Goal: Task Accomplishment & Management: Manage account settings

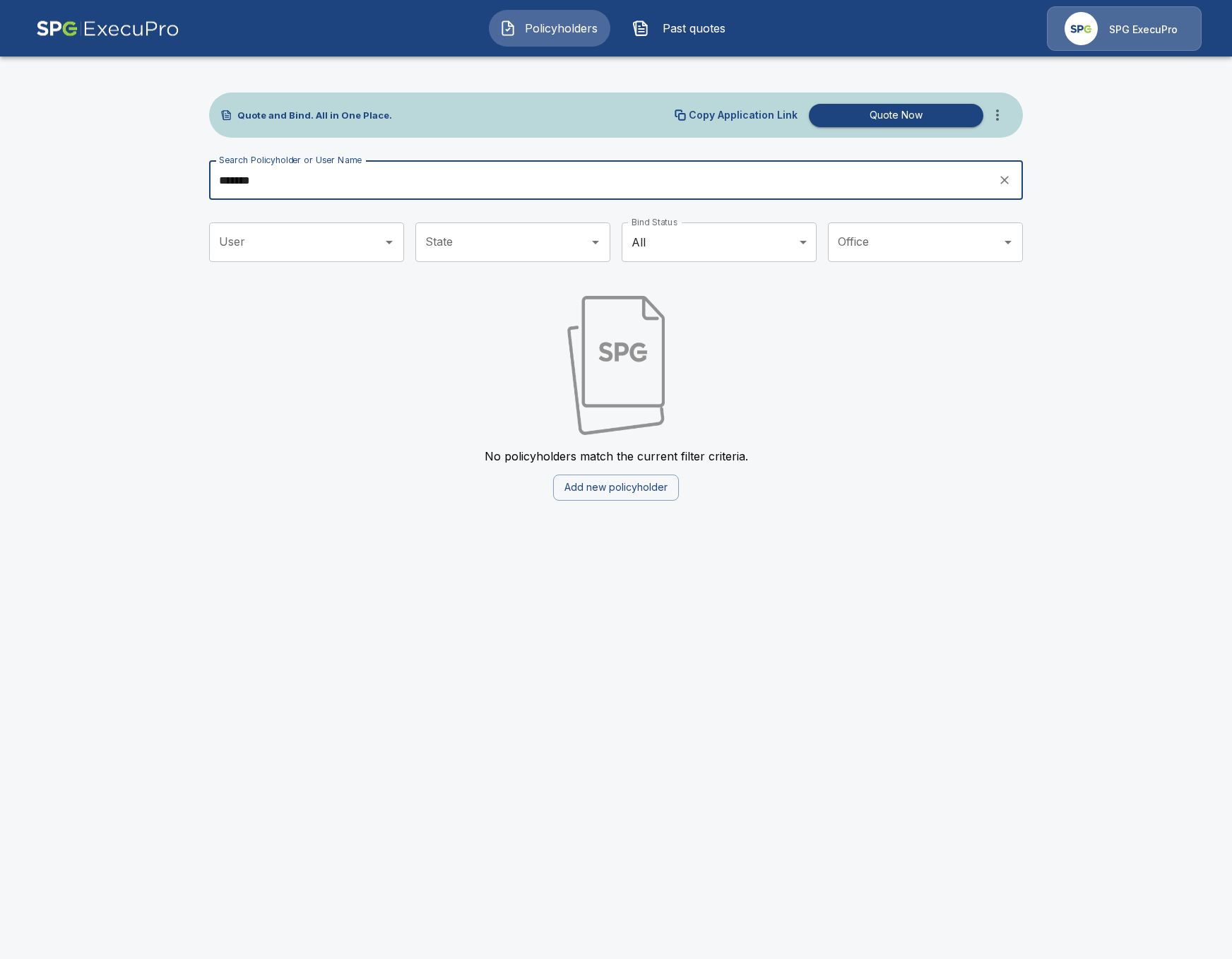
click at [1098, 33] on div "SPG ExecuPro" at bounding box center [1123, 29] width 155 height 44
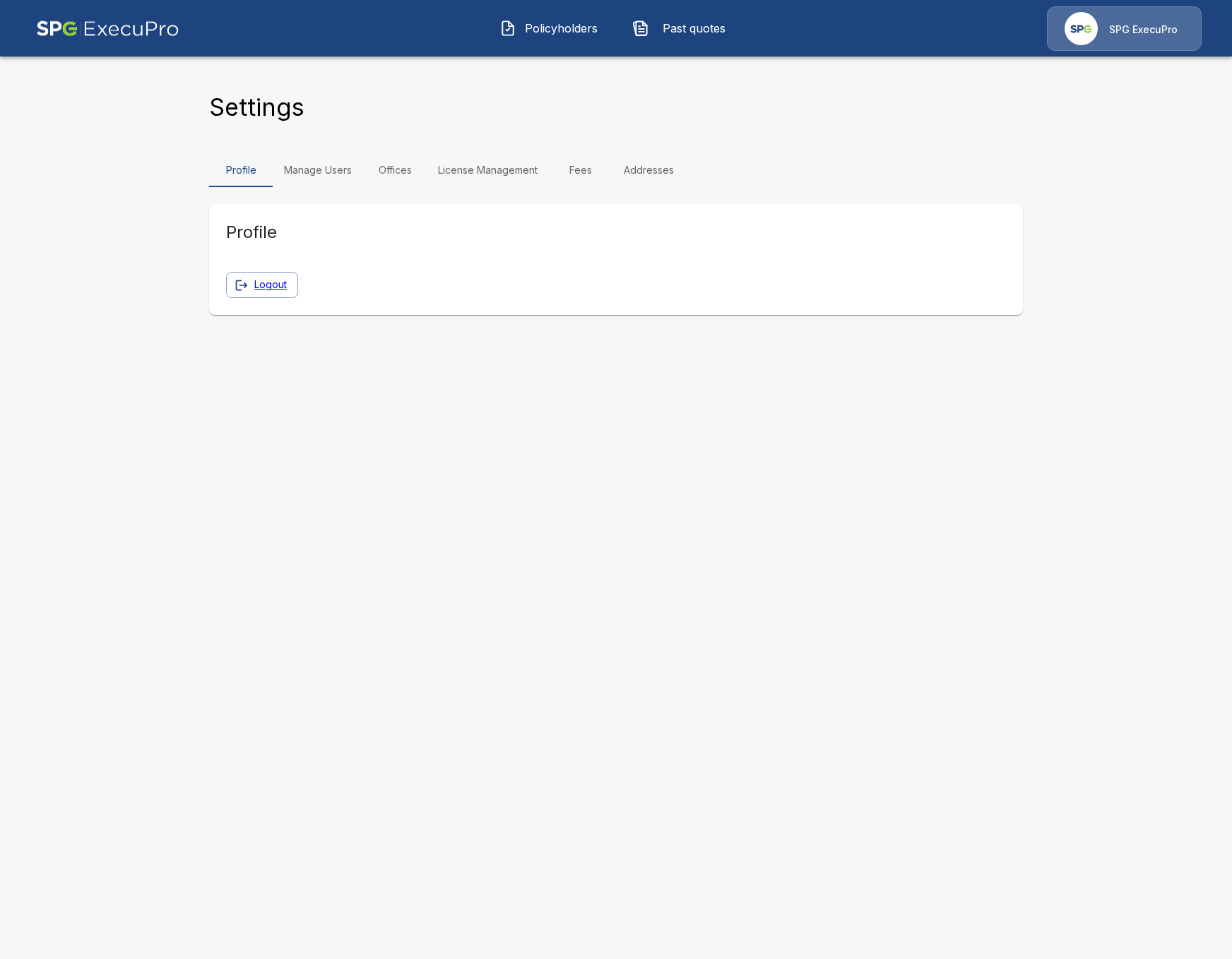
click at [414, 174] on link "Offices" at bounding box center [395, 169] width 63 height 34
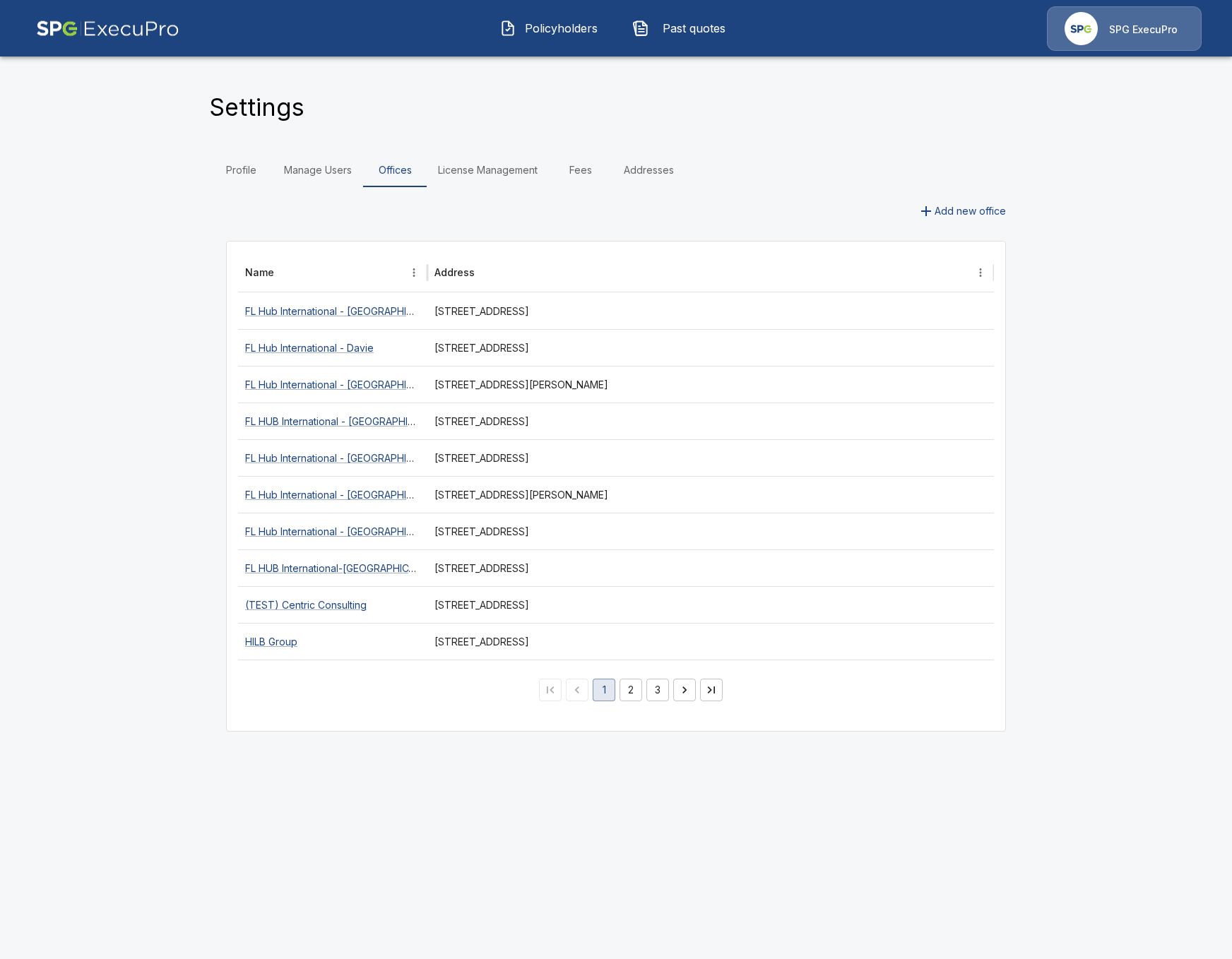
click at [640, 694] on button "2" at bounding box center [630, 690] width 23 height 23
click at [44, 23] on img at bounding box center [107, 29] width 143 height 44
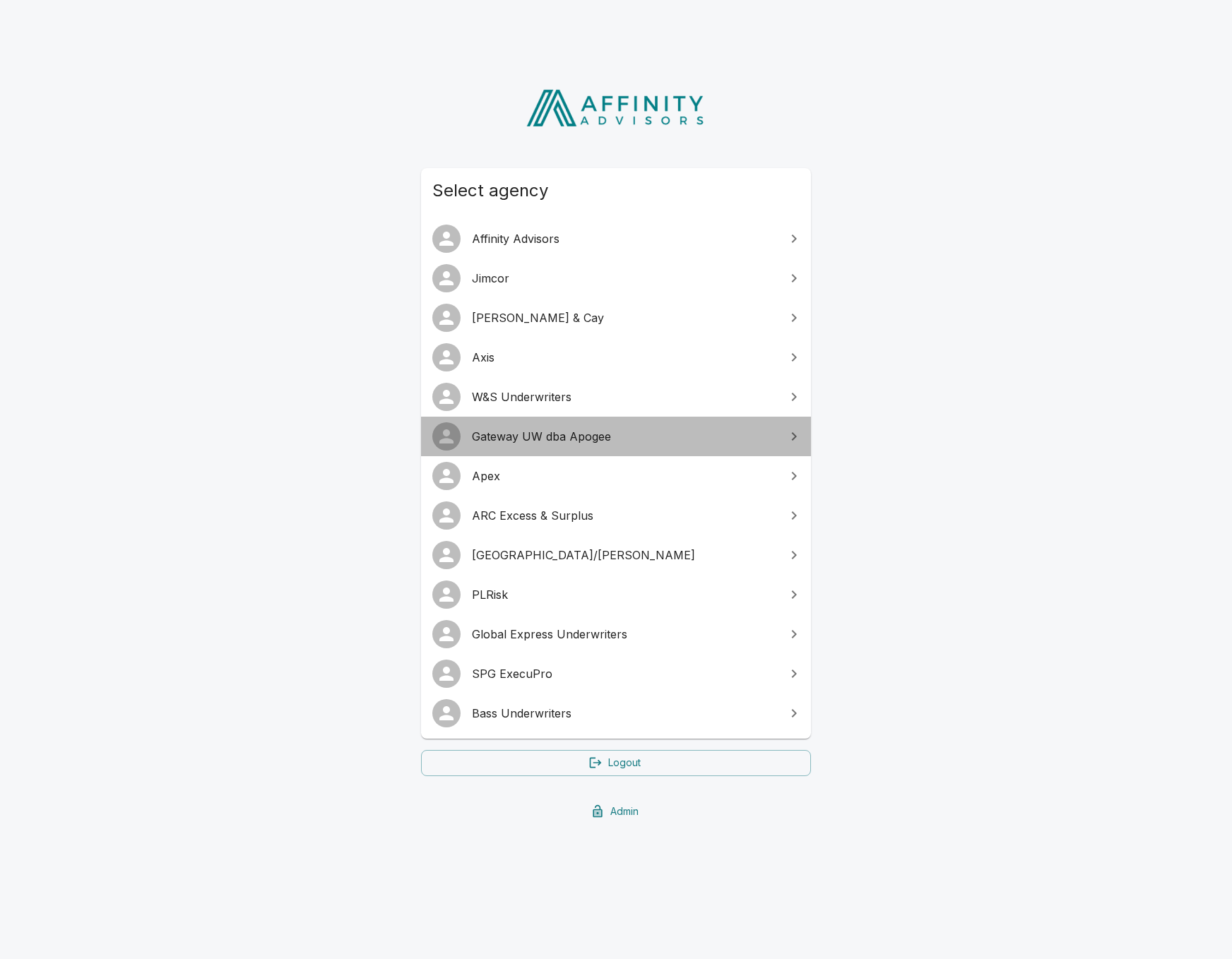
click at [732, 435] on span "Gateway UW dba Apogee" at bounding box center [624, 436] width 305 height 17
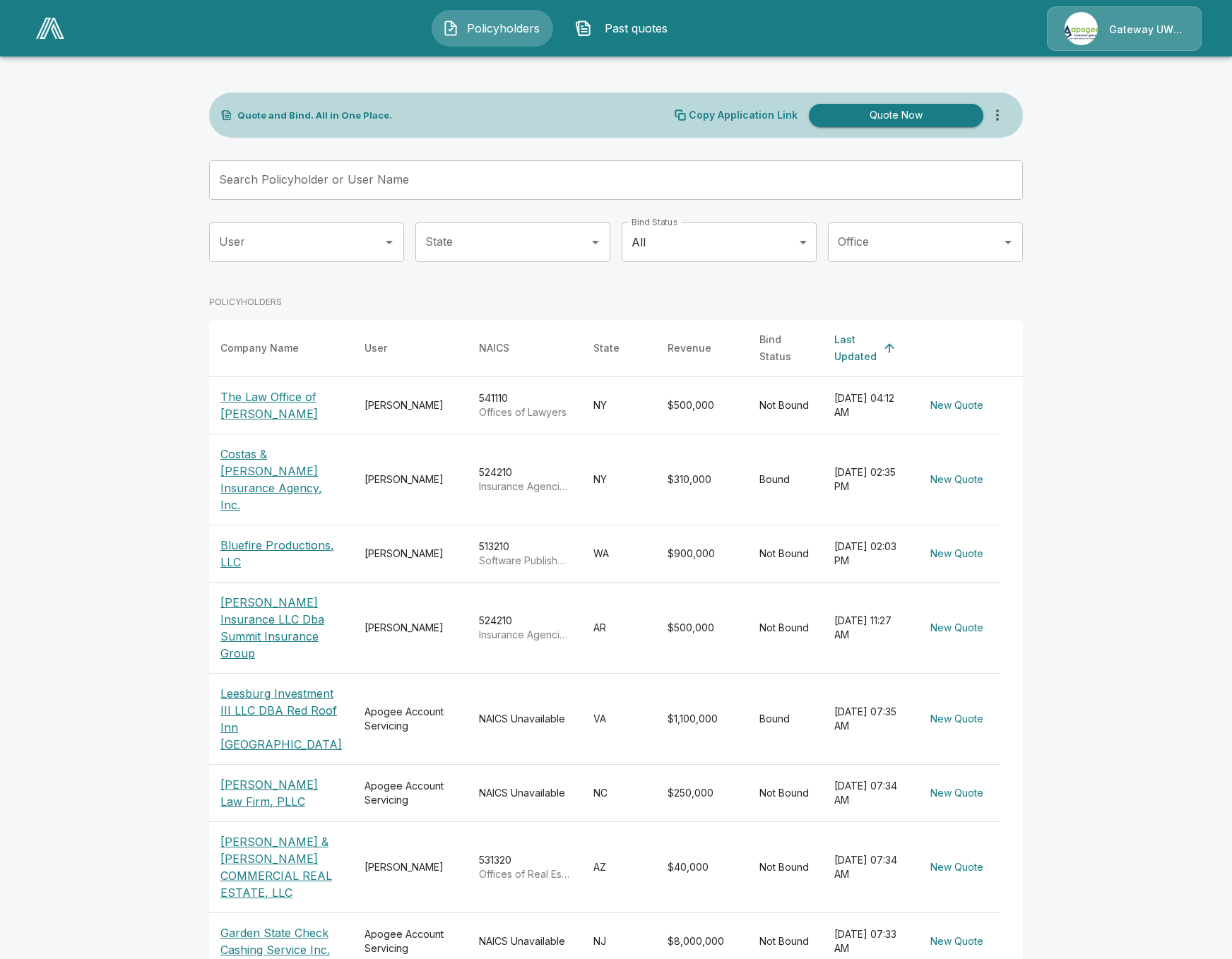
click at [1124, 38] on div "Gateway UW dba Apogee" at bounding box center [1123, 29] width 155 height 44
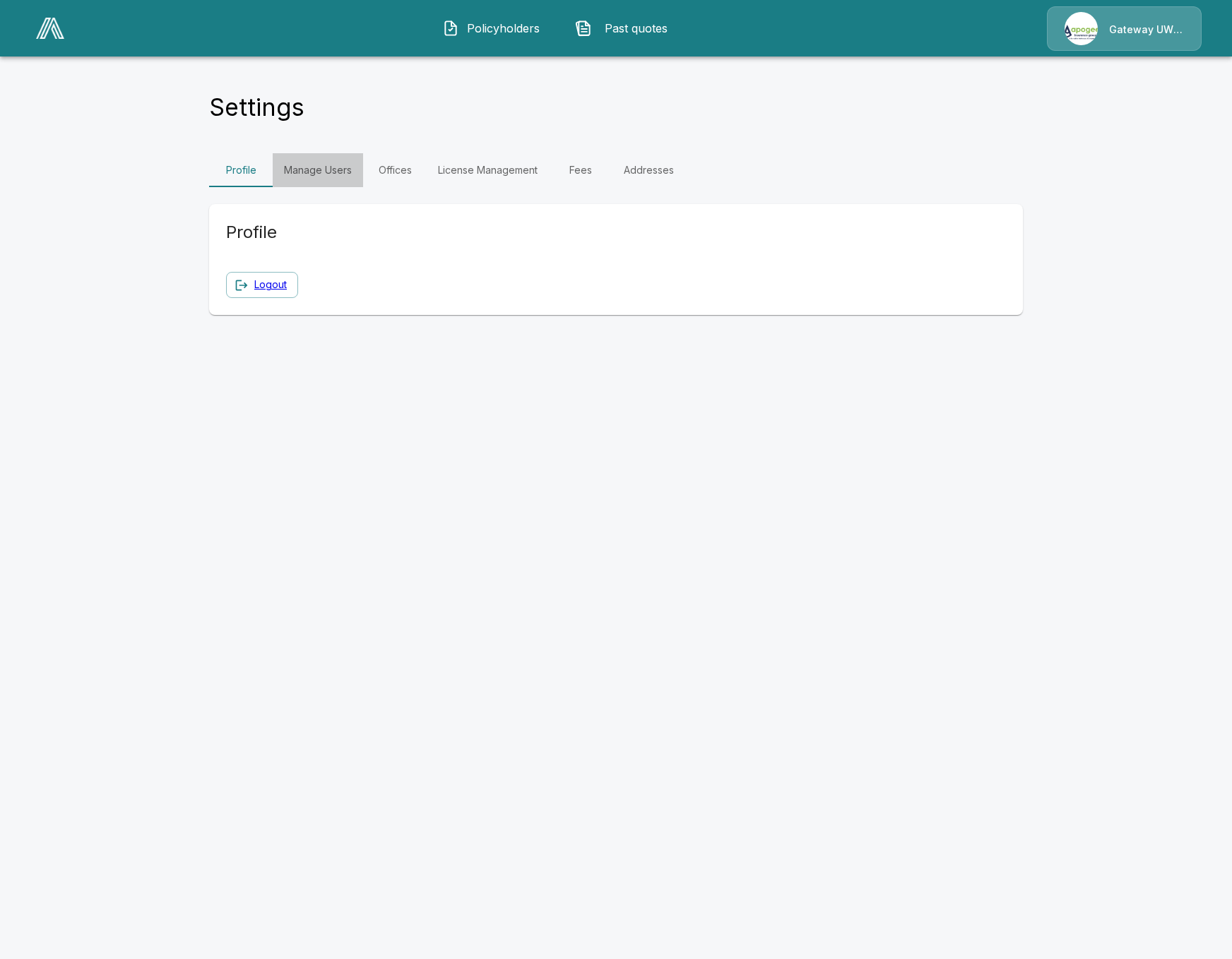
click at [345, 177] on link "Manage Users" at bounding box center [318, 169] width 90 height 34
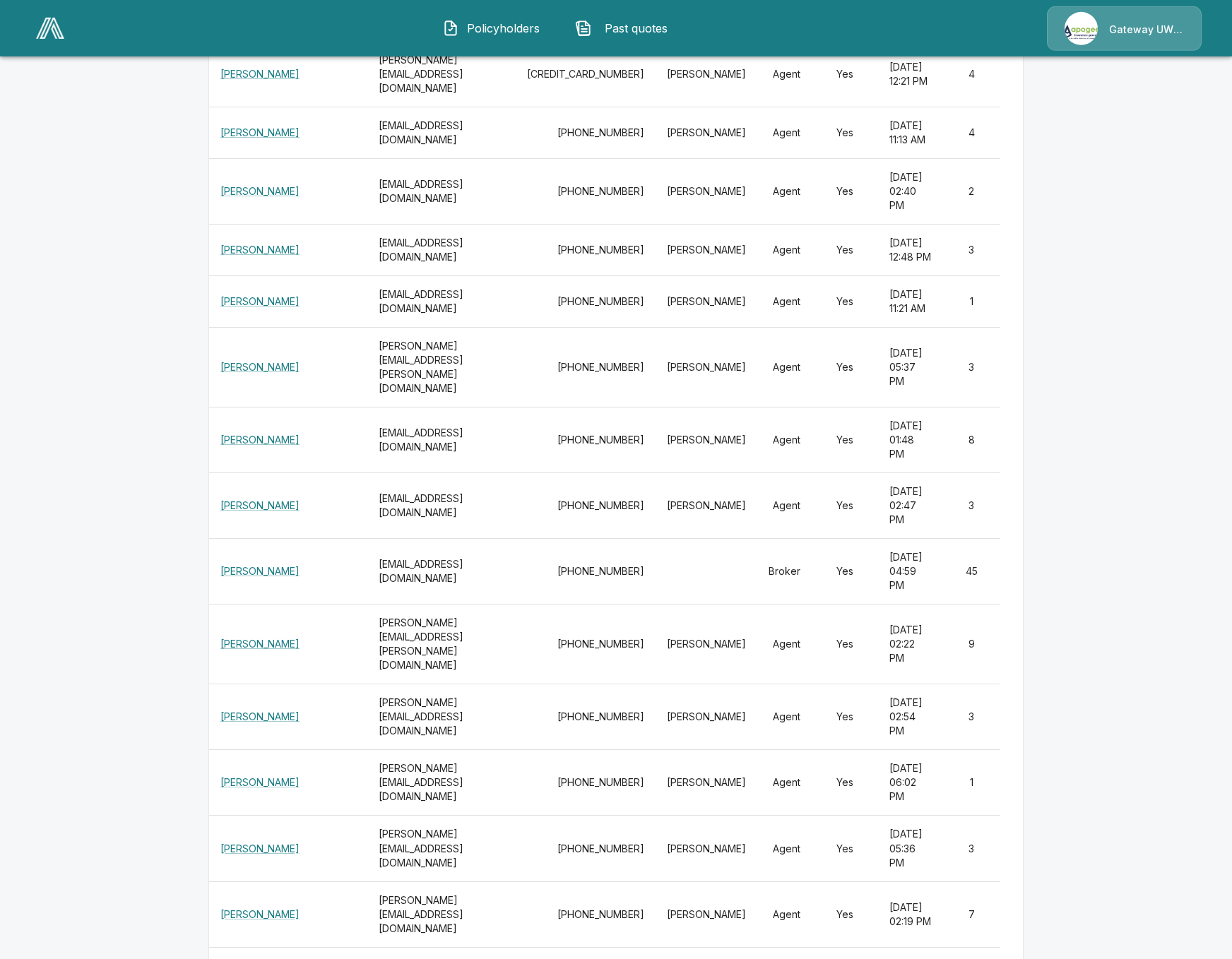
scroll to position [4088, 0]
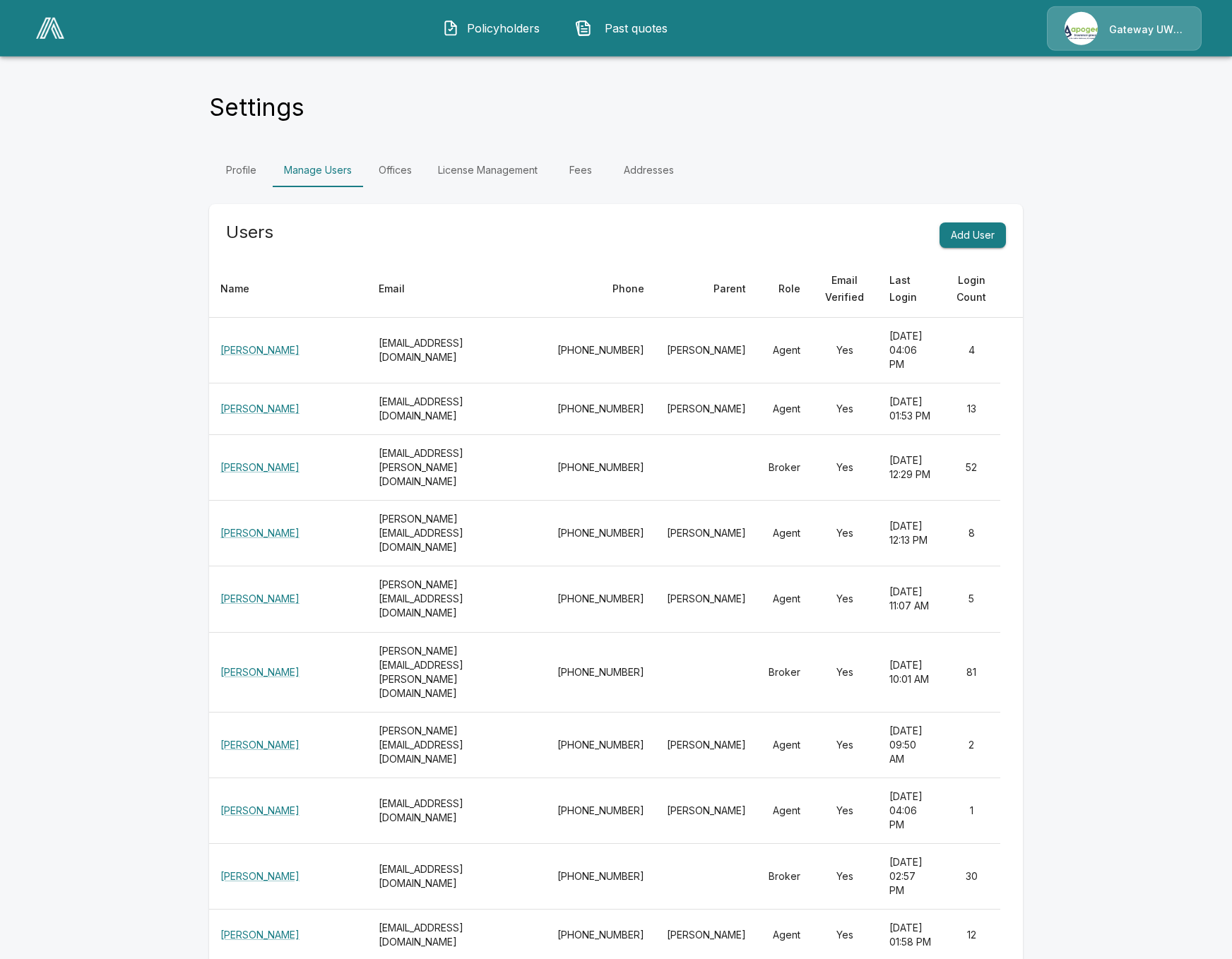
scroll to position [0, 0]
click at [45, 35] on img at bounding box center [49, 28] width 28 height 21
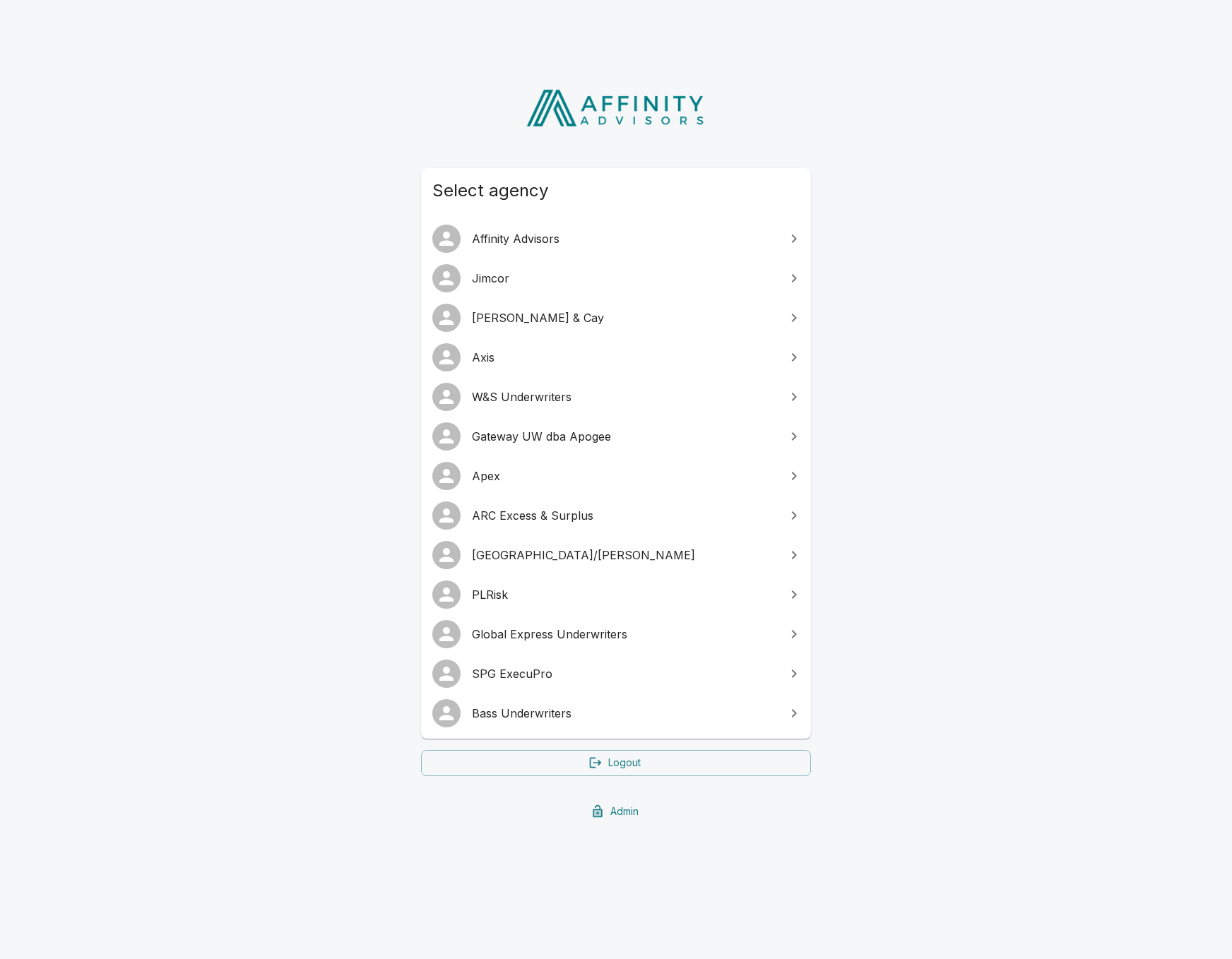
click at [545, 672] on span "SPG ExecuPro" at bounding box center [624, 674] width 305 height 17
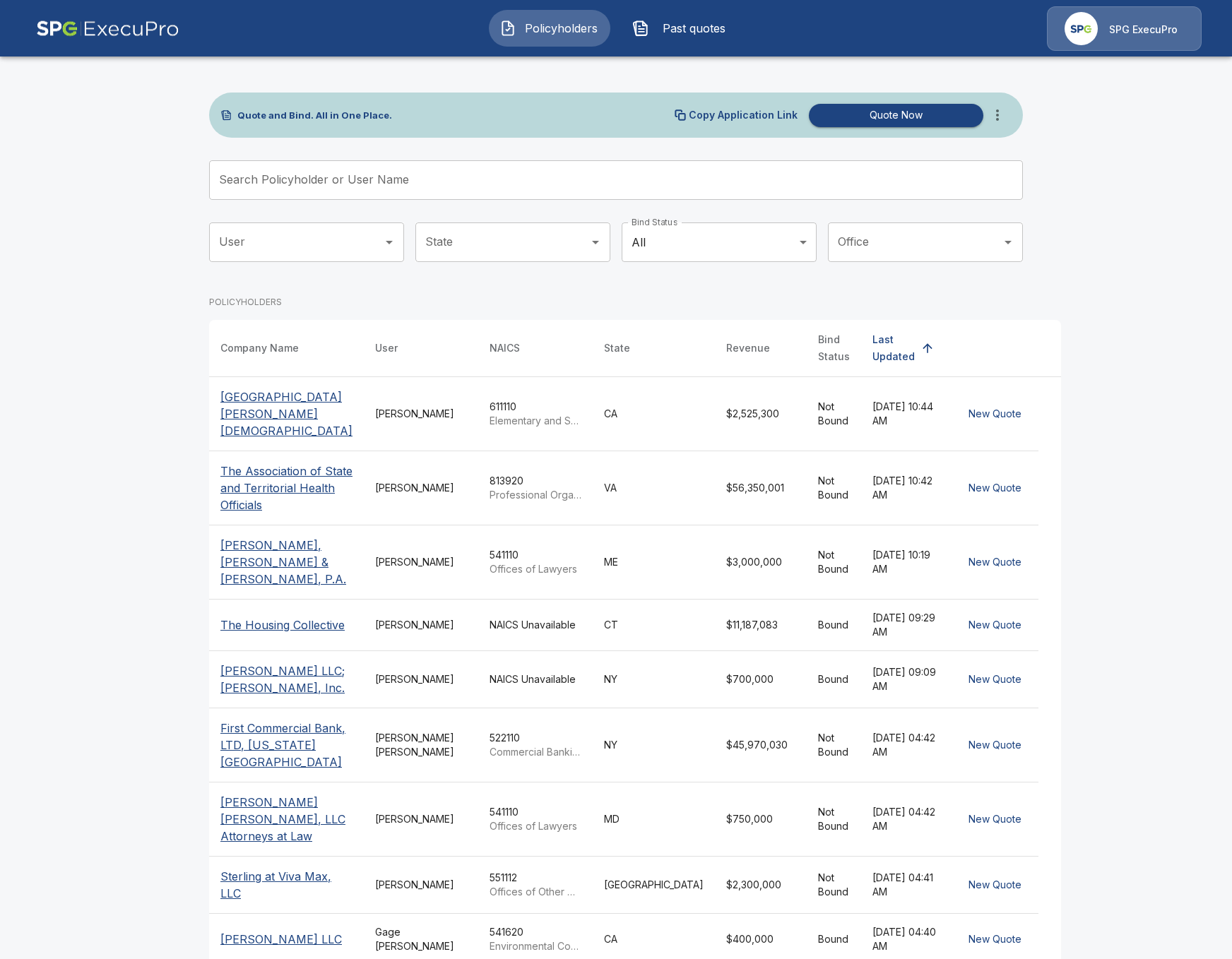
click at [62, 377] on main "Quote and Bind. All in One Place. Copy Application Link Quote Now Search Policy…" at bounding box center [616, 542] width 1232 height 1084
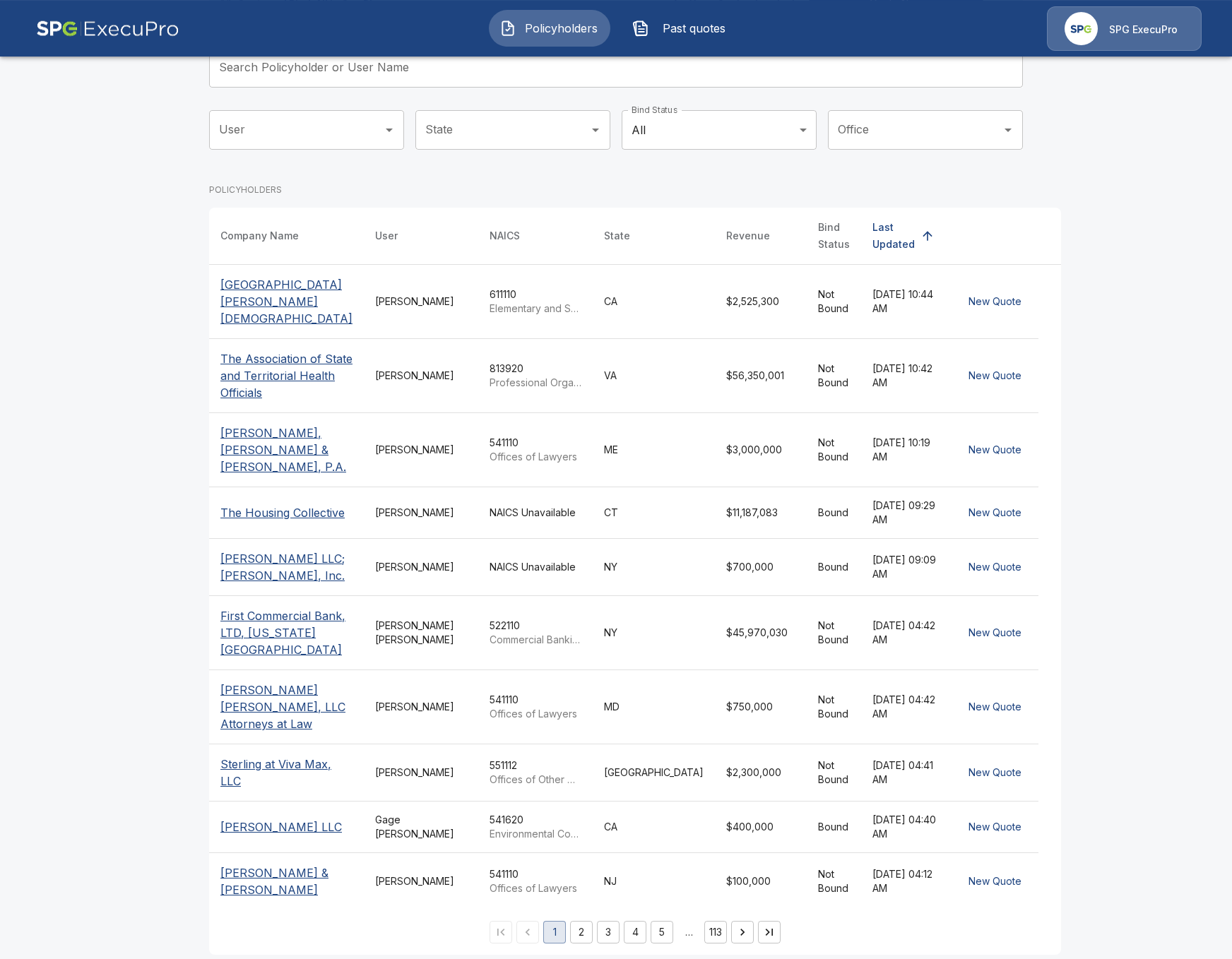
scroll to position [115, 0]
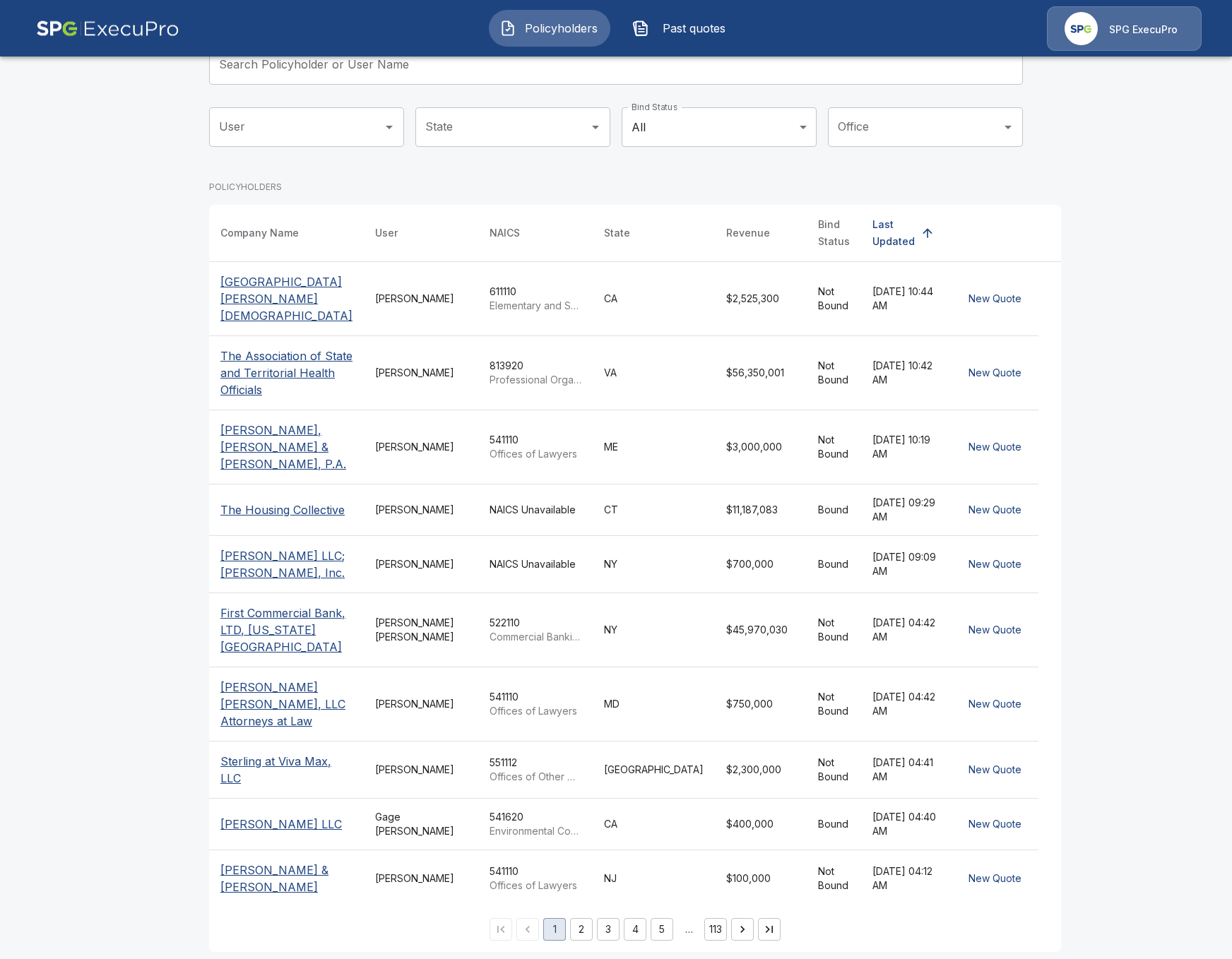
click at [597, 923] on button "3" at bounding box center [608, 929] width 23 height 23
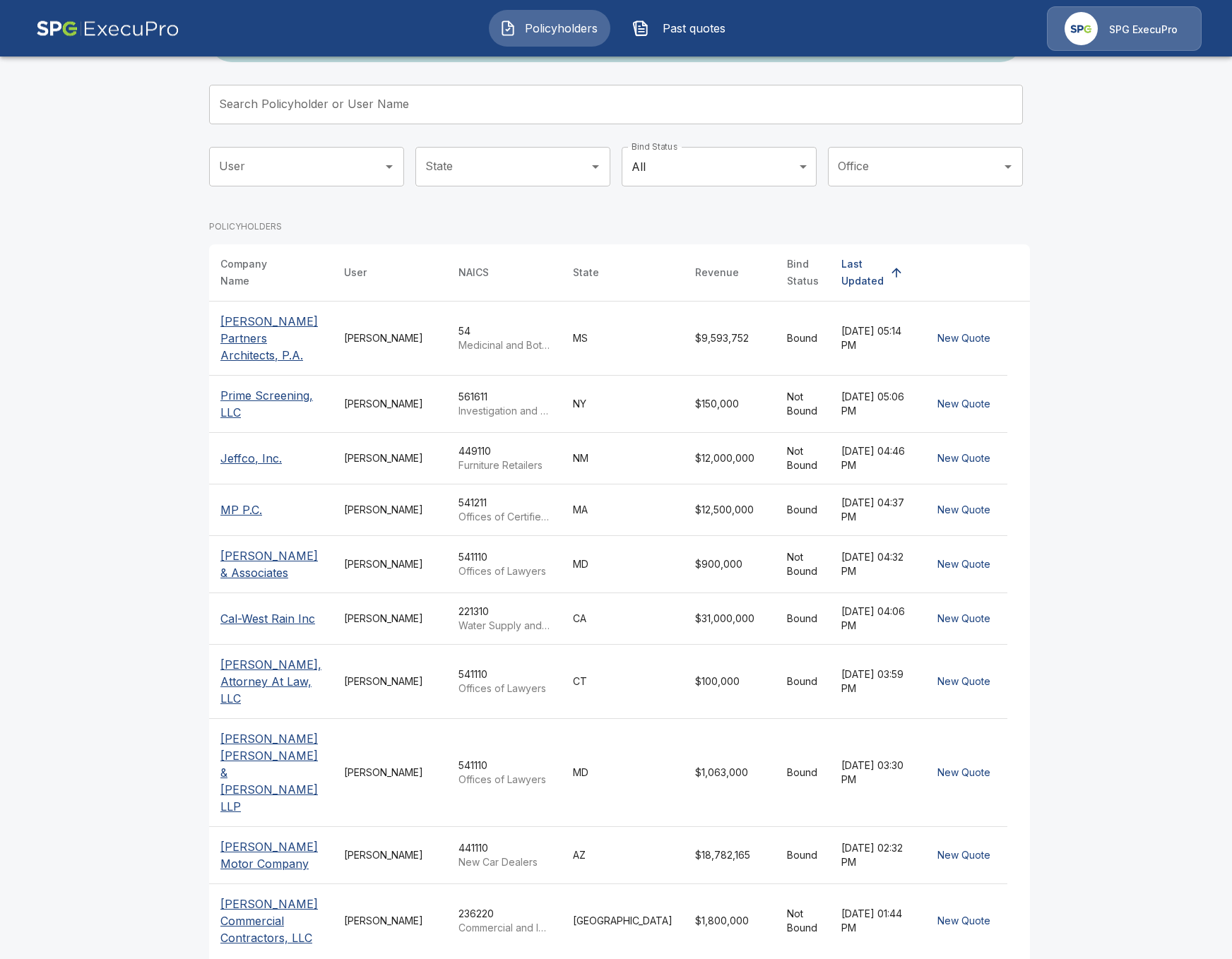
click at [345, 497] on td "Tricia Dietz" at bounding box center [389, 510] width 114 height 52
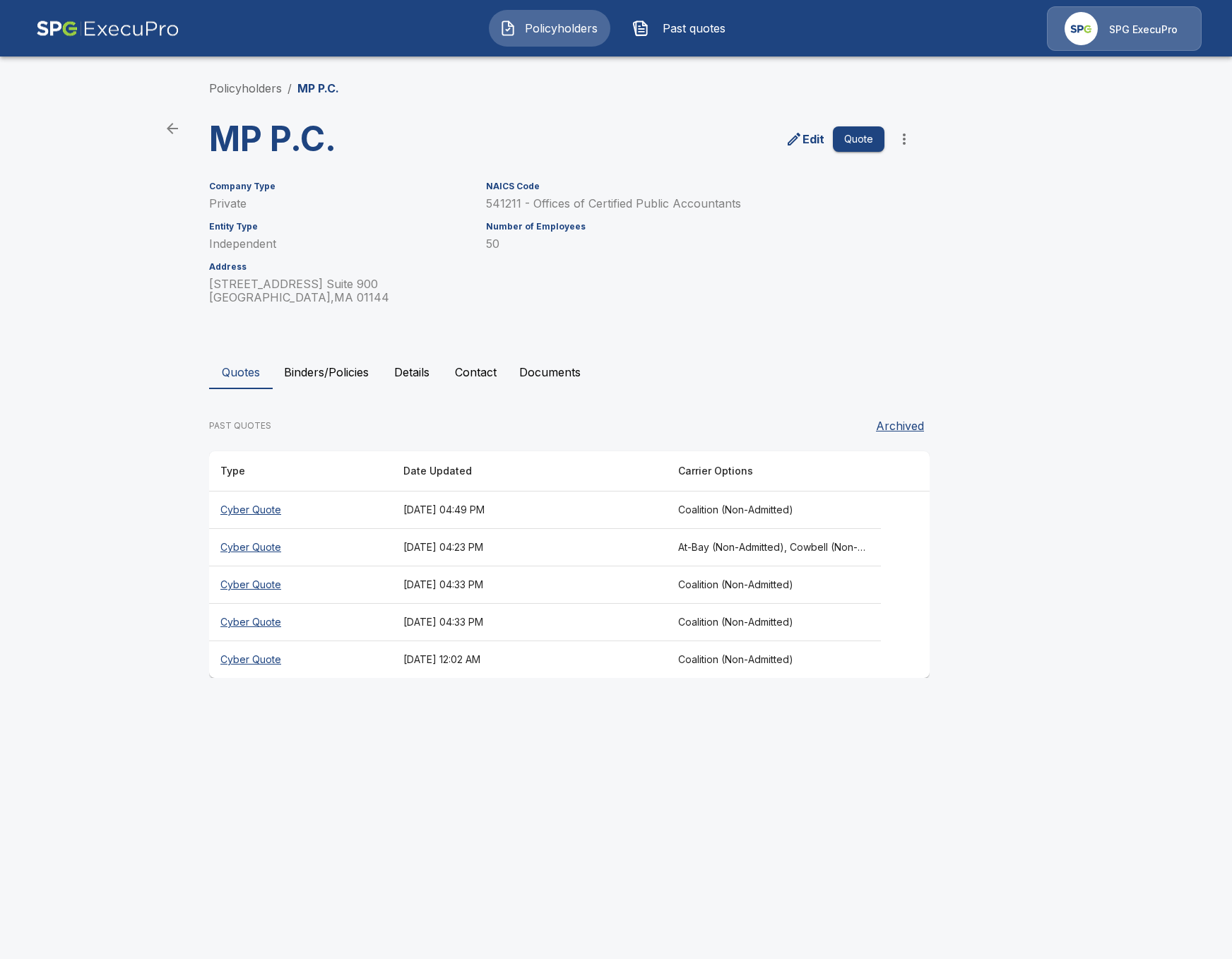
click at [345, 375] on button "Binders/Policies" at bounding box center [327, 372] width 108 height 34
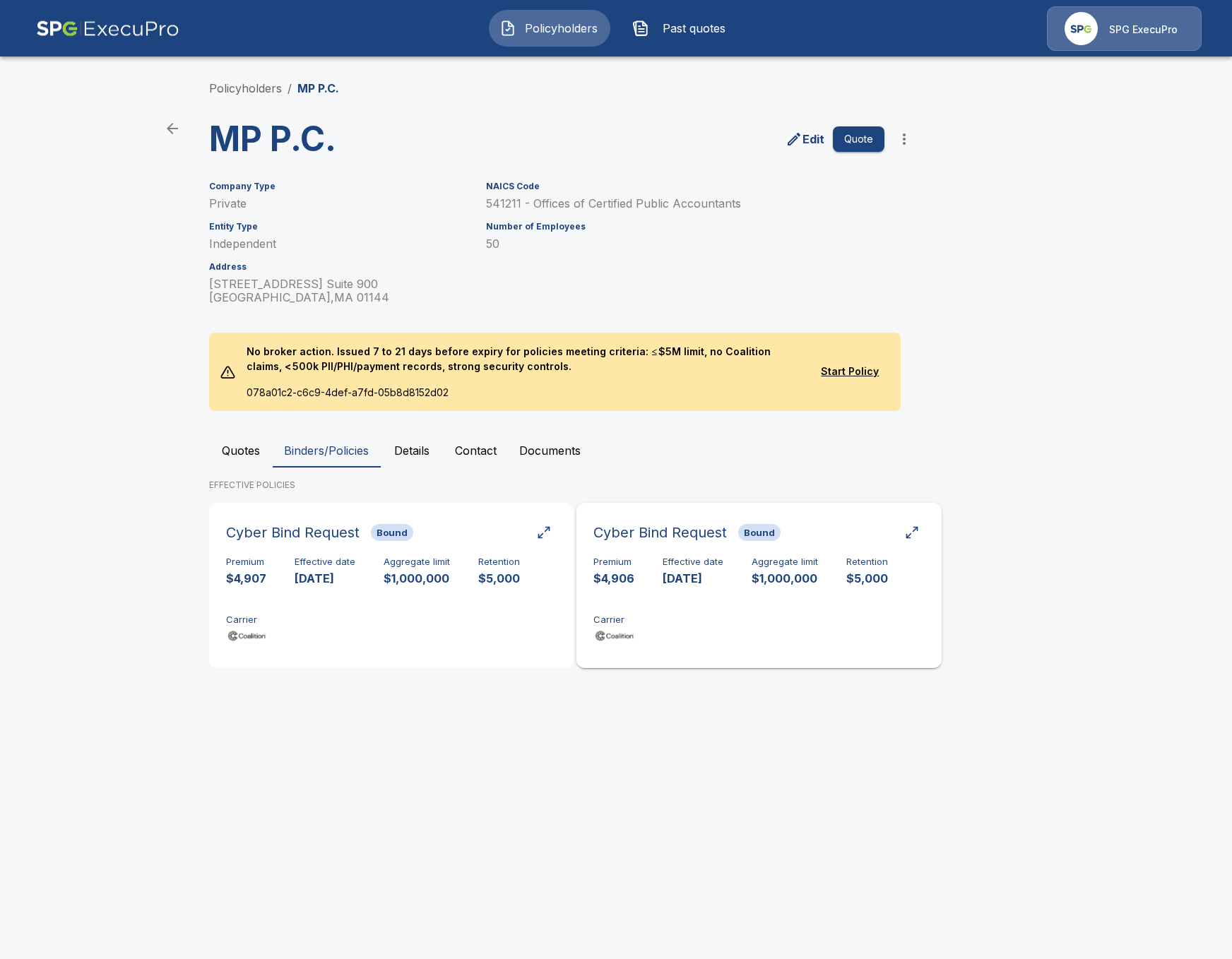
click at [674, 606] on div "Premium $4,906 Effective date 10/4/2025 Aggregate limit $1,000,000 Retention $5…" at bounding box center [758, 601] width 331 height 89
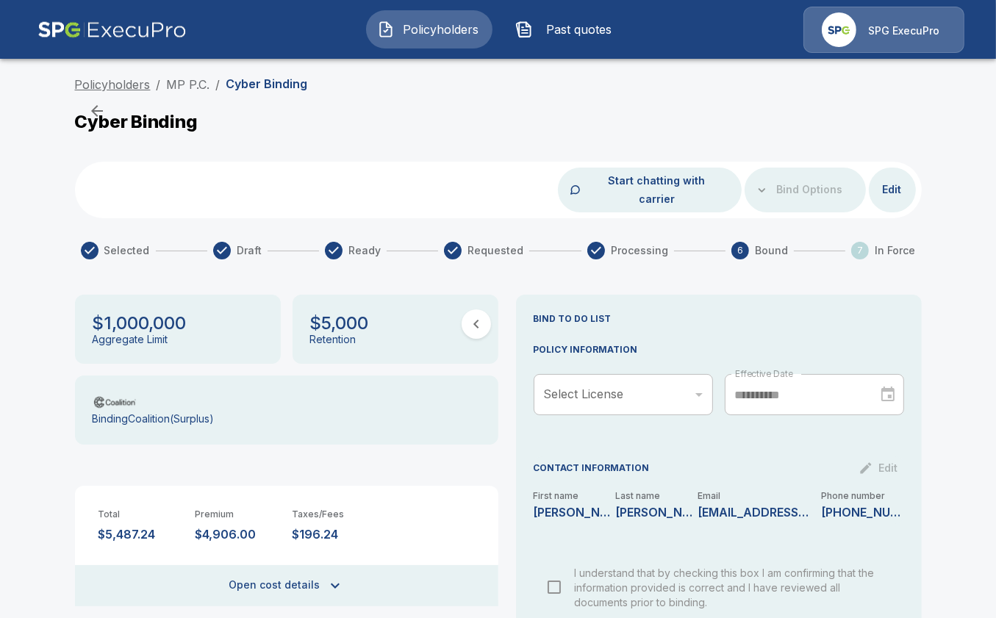
click at [113, 86] on link "Policyholders" at bounding box center [113, 84] width 76 height 15
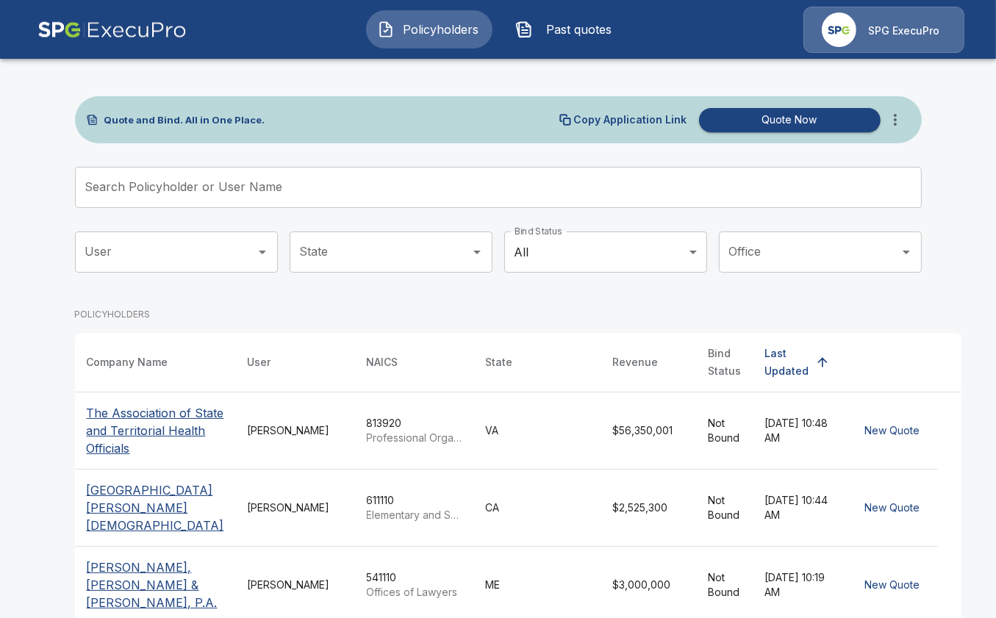
click at [367, 198] on input "Search Policyholder or User Name" at bounding box center [490, 187] width 830 height 41
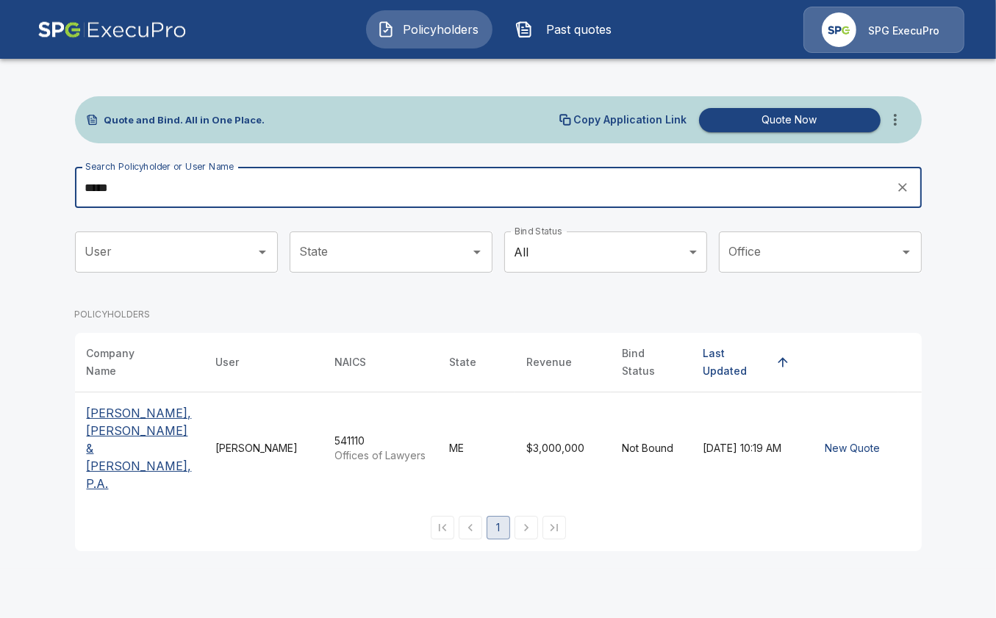
type input "*****"
click at [138, 422] on p "Ainsworth, Thelin & Raftice, P.A." at bounding box center [140, 448] width 106 height 88
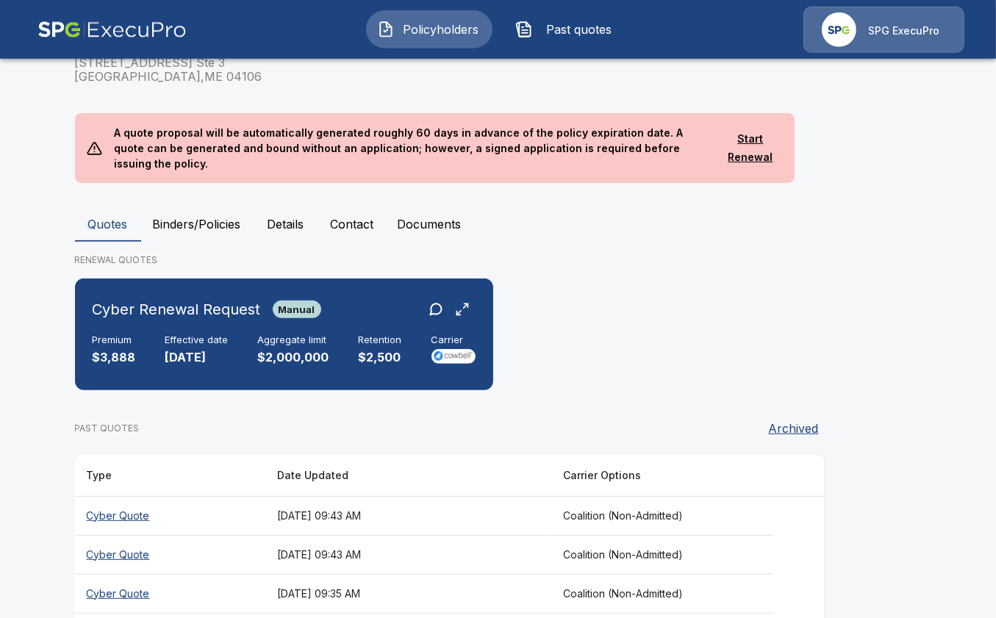
scroll to position [388, 0]
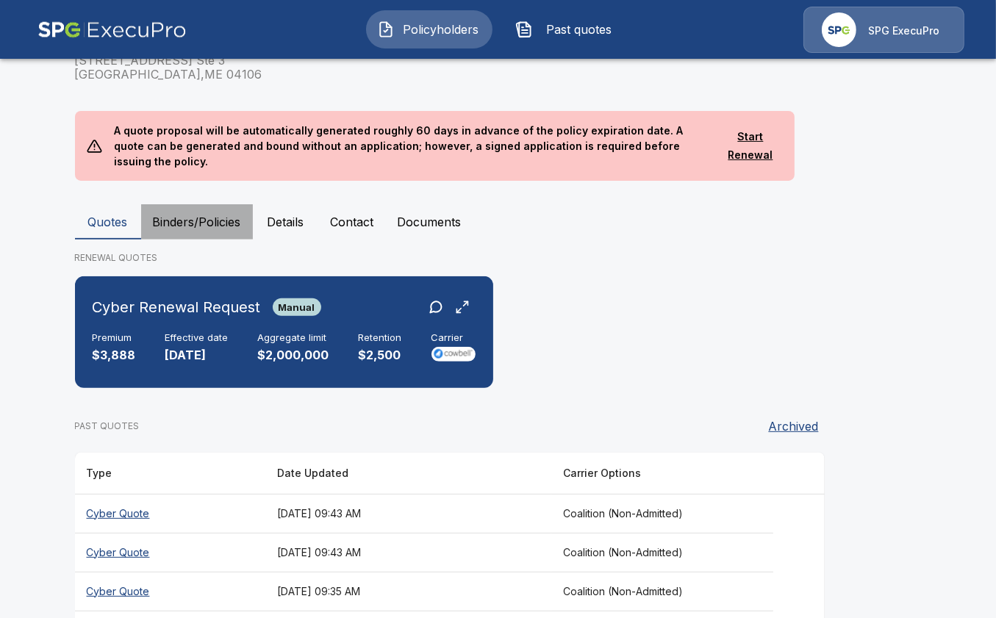
click at [197, 204] on button "Binders/Policies" at bounding box center [197, 221] width 112 height 35
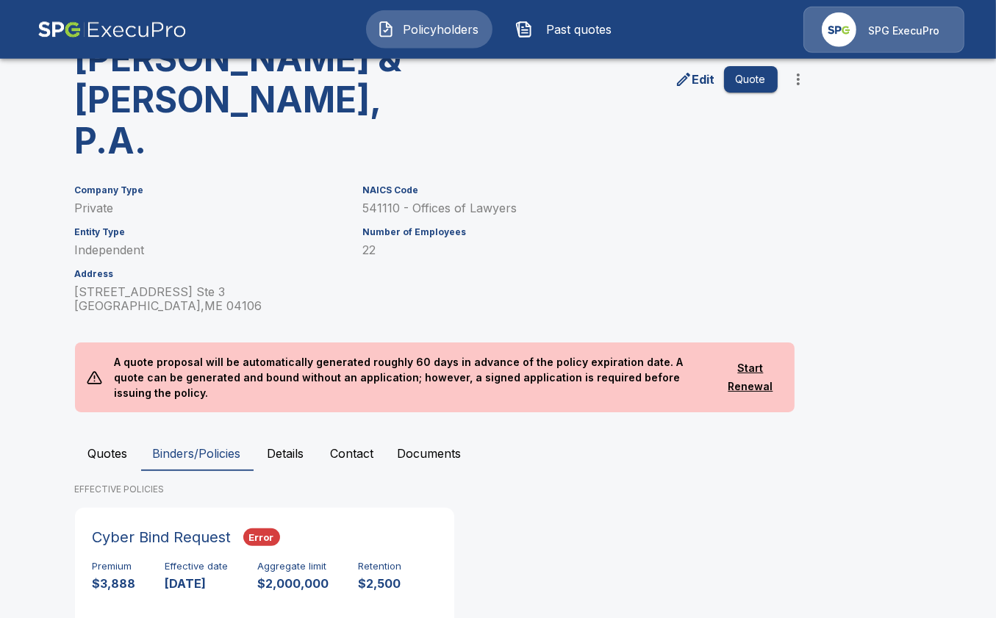
scroll to position [157, 0]
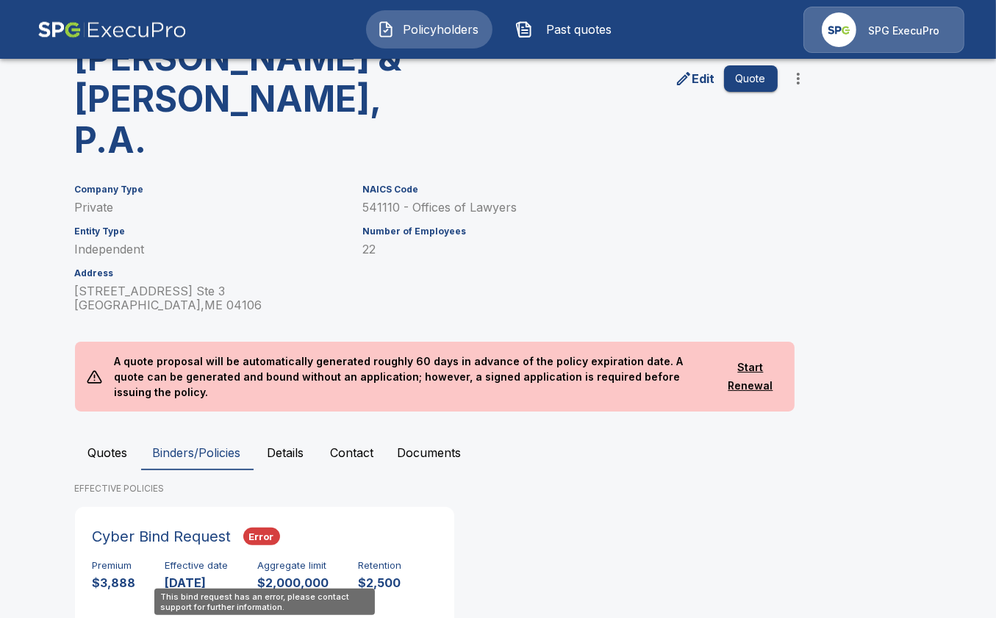
click at [391, 560] on div "Premium $3,888 Effective date [DATE] Aggregate limit $2,000,000 Retention $2,50…" at bounding box center [265, 606] width 344 height 93
click at [384, 560] on div "Premium $3,888 Effective date [DATE] Aggregate limit $2,000,000 Retention $2,50…" at bounding box center [265, 606] width 344 height 93
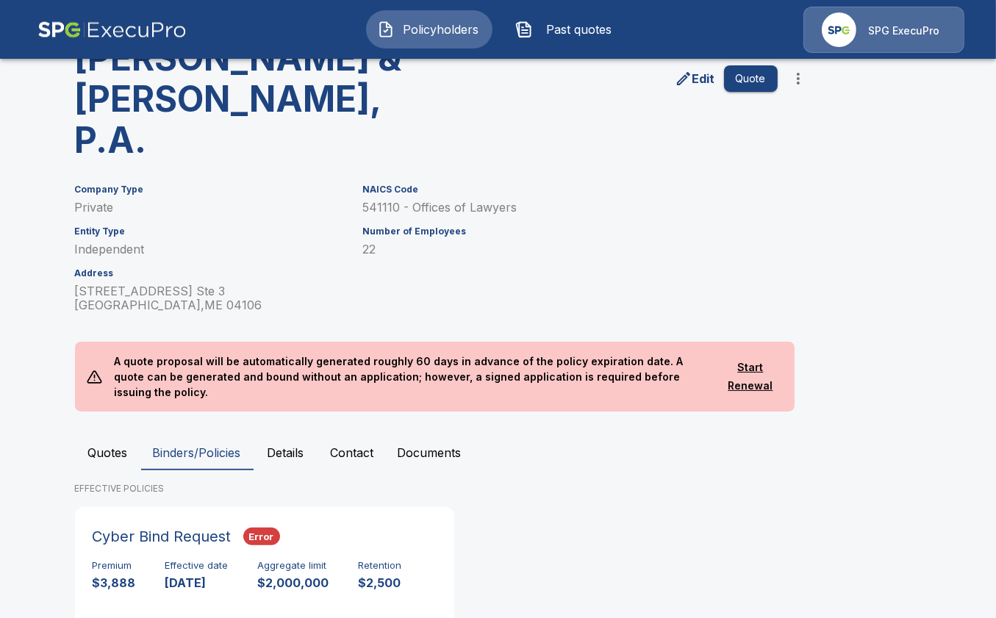
click at [31, 335] on main "Policyholders / [PERSON_NAME], [PERSON_NAME] & [PERSON_NAME], P.A. [PERSON_NAME…" at bounding box center [498, 279] width 996 height 873
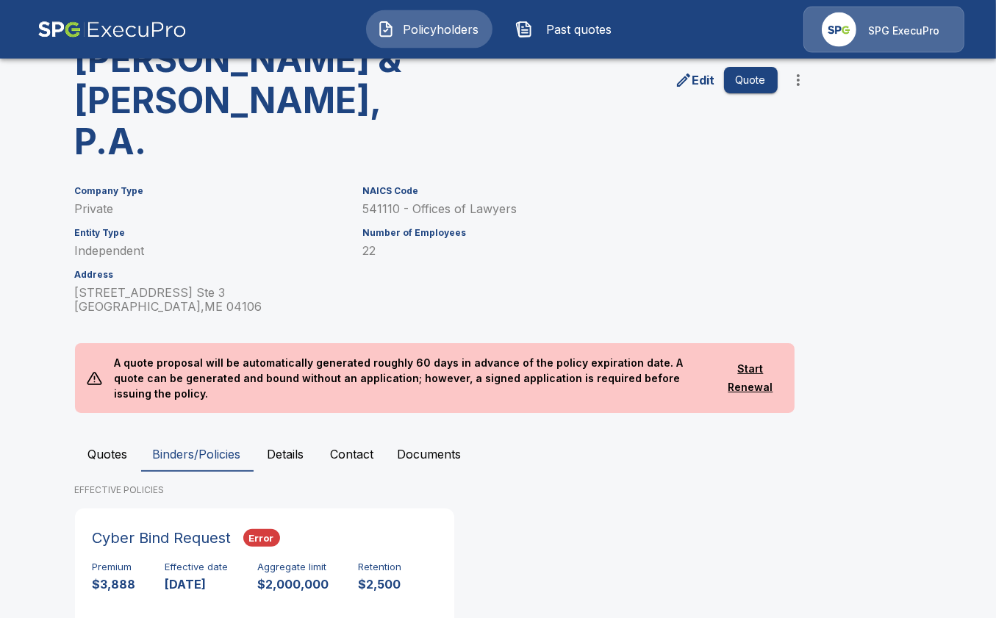
scroll to position [157, 0]
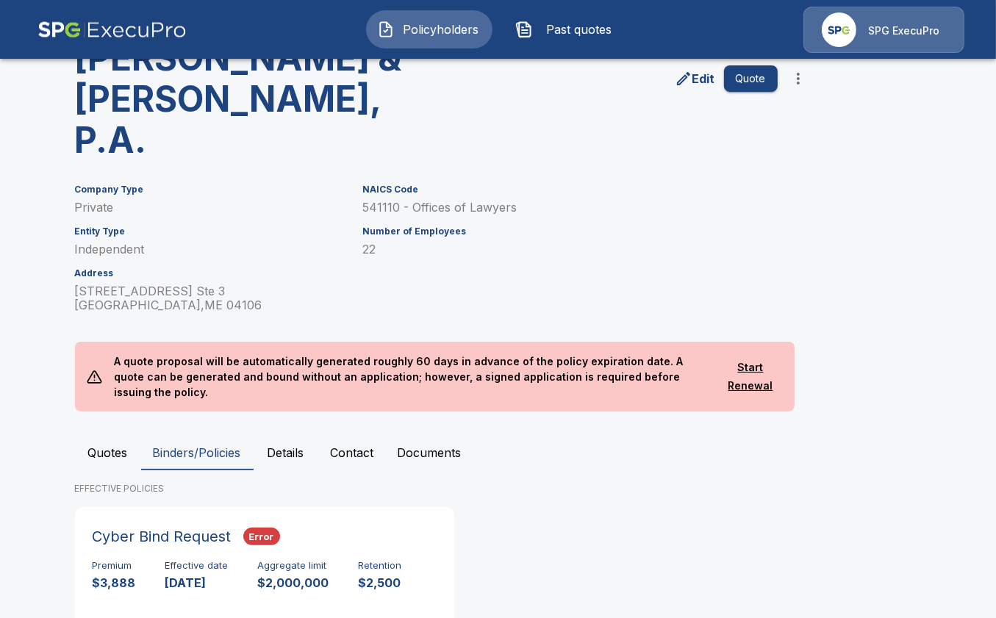
click at [29, 531] on main "Policyholders / [PERSON_NAME], [PERSON_NAME] & [PERSON_NAME], P.A. [PERSON_NAME…" at bounding box center [498, 279] width 996 height 873
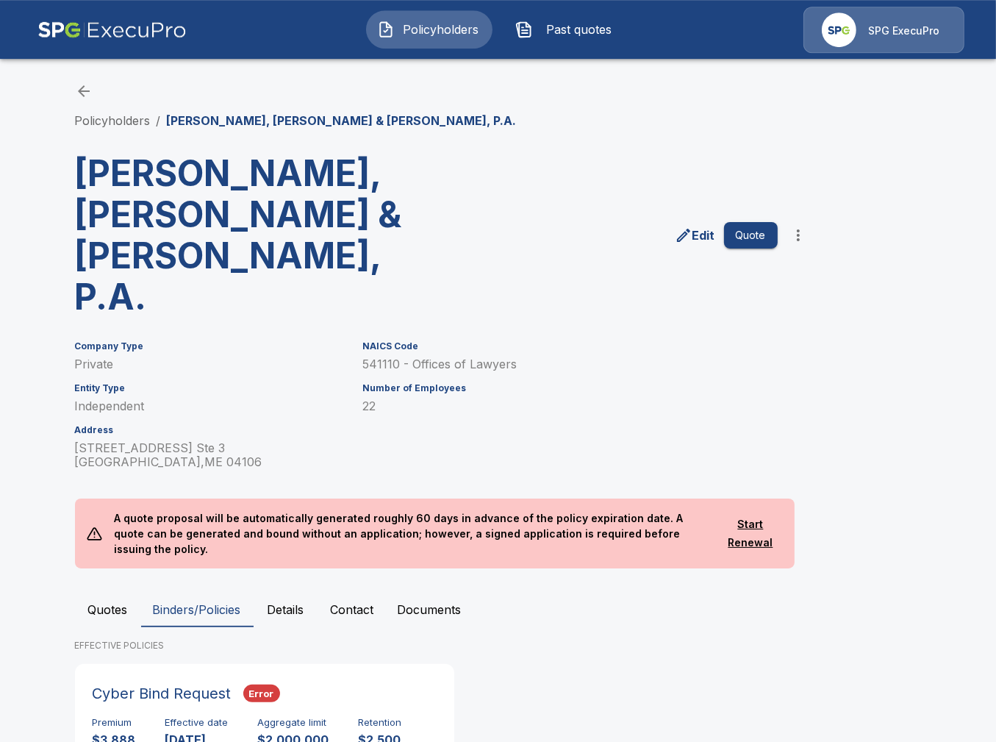
scroll to position [0, 0]
click at [270, 592] on button "Details" at bounding box center [286, 609] width 66 height 35
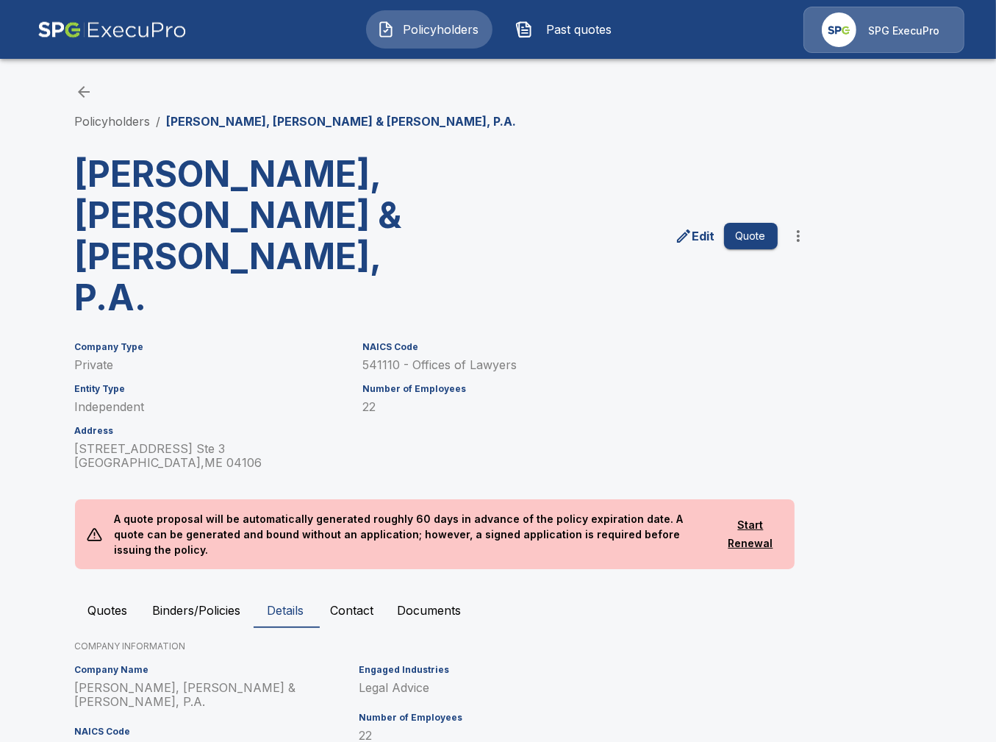
click at [695, 227] on p "Edit" at bounding box center [703, 236] width 23 height 18
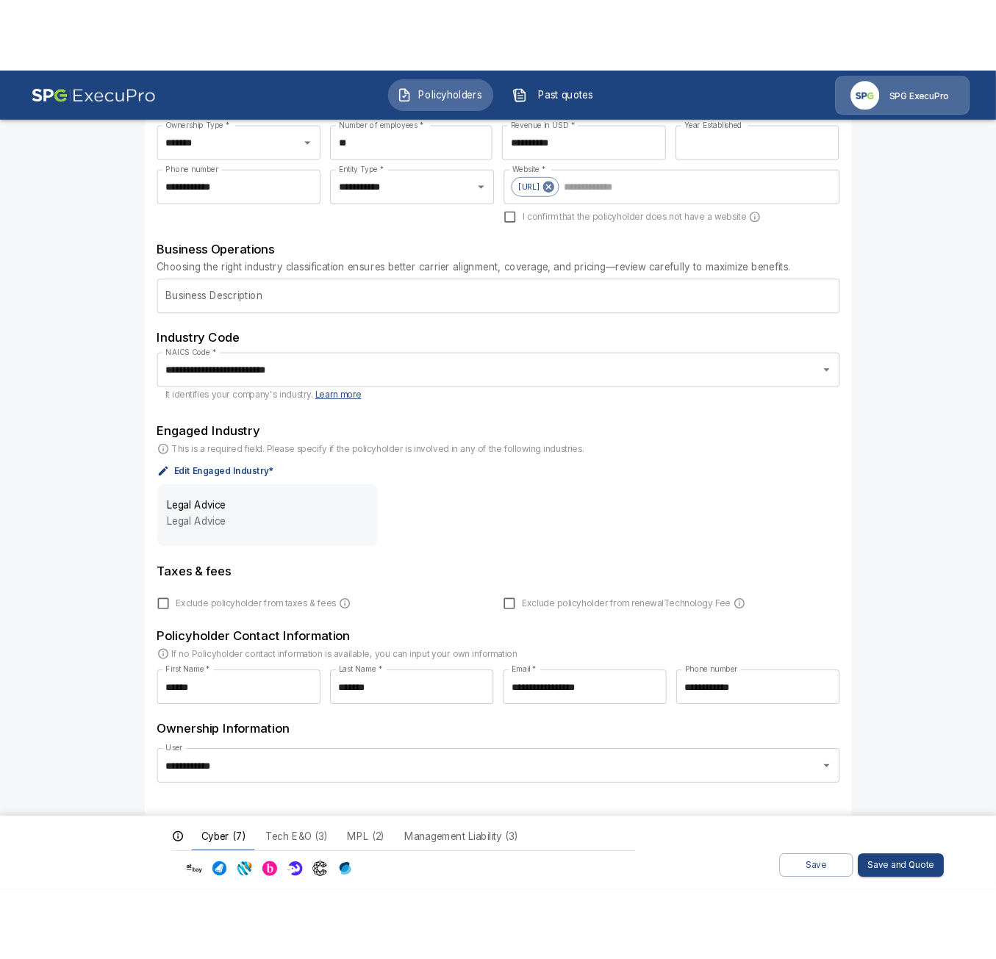
scroll to position [237, 0]
